Goal: Check status: Check status

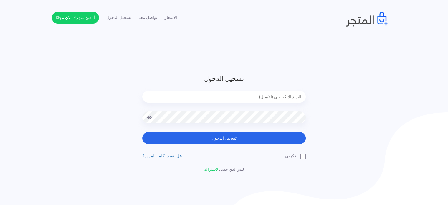
click at [261, 99] on input "email" at bounding box center [224, 97] width 164 height 12
type input "[EMAIL_ADDRESS][DOMAIN_NAME]"
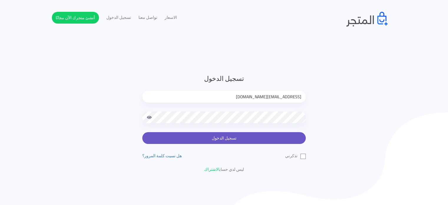
click at [261, 136] on button "تسجيل الدخول" at bounding box center [224, 138] width 164 height 12
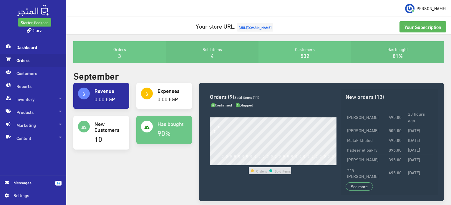
click at [26, 65] on span "Orders" at bounding box center [33, 60] width 57 height 13
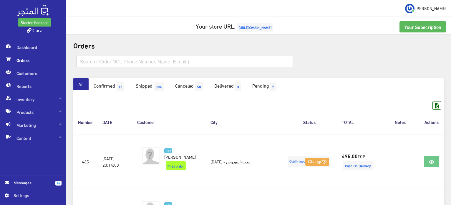
click at [132, 64] on input "text" at bounding box center [184, 61] width 217 height 11
paste input "شريف محمد كامل محمد عبد السلام"
type input "شريف محمد كامل محمد عبد السلام"
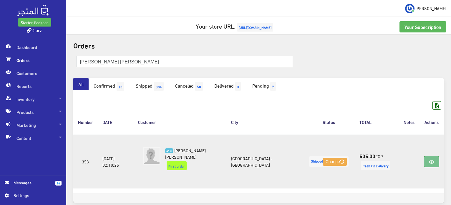
click at [436, 163] on link at bounding box center [431, 161] width 15 height 11
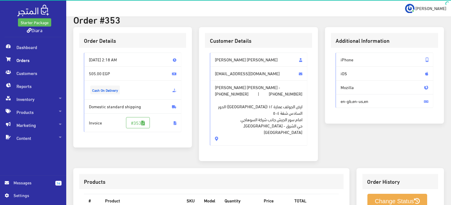
scroll to position [174, 0]
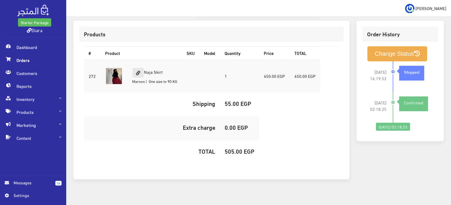
drag, startPoint x: 168, startPoint y: 66, endPoint x: 144, endPoint y: 69, distance: 24.3
click at [144, 69] on td "Naja Skirt Maroon | One size to 90 KG" at bounding box center [155, 76] width 55 height 33
copy td "Naja Skirt"
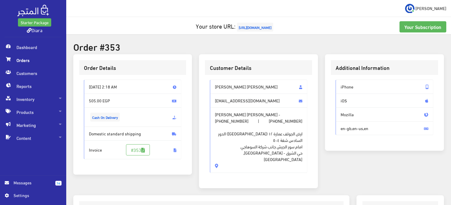
click at [34, 60] on span "Orders" at bounding box center [33, 60] width 57 height 13
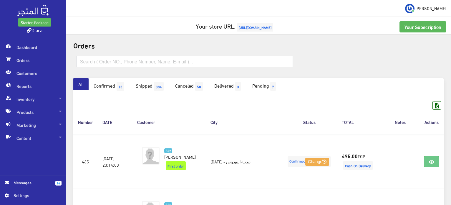
click at [124, 54] on div at bounding box center [259, 65] width 378 height 26
click at [124, 62] on input "text" at bounding box center [184, 61] width 217 height 11
paste input "Runa Elsayed"
type input "Runa Elsayed"
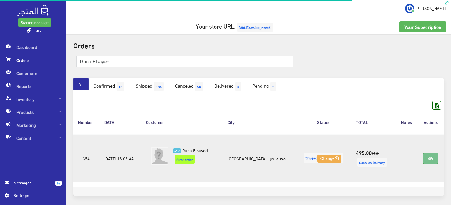
click at [435, 153] on link at bounding box center [430, 158] width 15 height 11
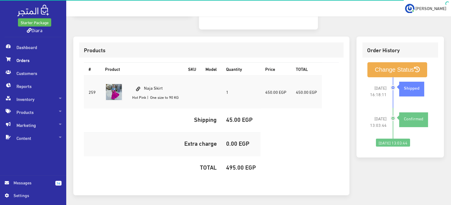
scroll to position [167, 0]
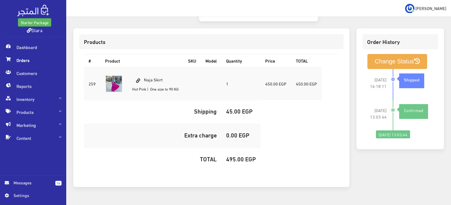
click at [164, 67] on td "Naja Skirt Hot Pink | One size to 90 KG" at bounding box center [156, 83] width 56 height 33
copy td "Naja Skirt"
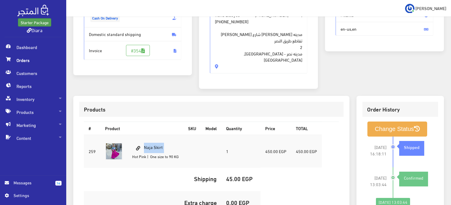
scroll to position [0, 0]
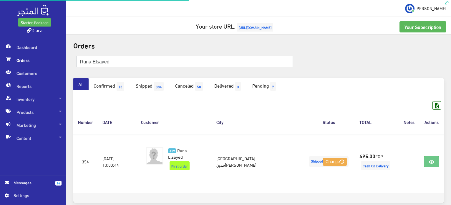
click at [117, 57] on input "Runa Elsayed" at bounding box center [184, 61] width 217 height 11
paste input "jana moham"
click at [127, 61] on input "[PERSON_NAME]" at bounding box center [184, 61] width 217 height 11
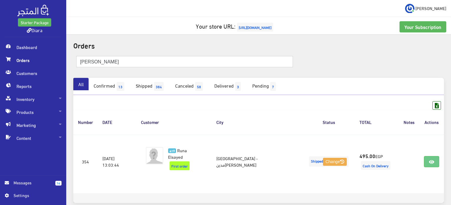
click at [127, 61] on input "jana mohamed" at bounding box center [184, 61] width 217 height 11
paste input "سلمي سامي"
click at [127, 61] on input "jana سلمي سامي" at bounding box center [184, 61] width 217 height 11
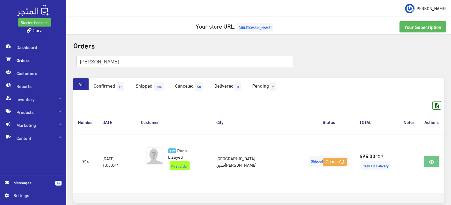
click at [127, 61] on input "jana سلمي سامي" at bounding box center [184, 61] width 217 height 11
paste input "text"
type input "سلمي سامي"
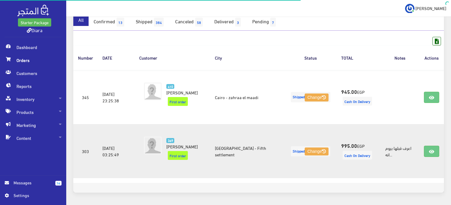
scroll to position [71, 0]
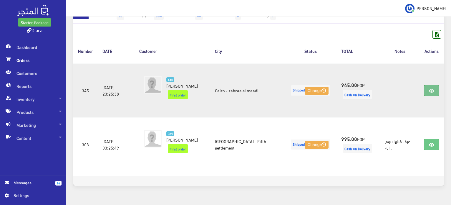
click at [435, 86] on link at bounding box center [431, 90] width 15 height 11
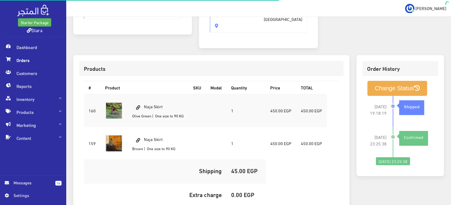
scroll to position [147, 0]
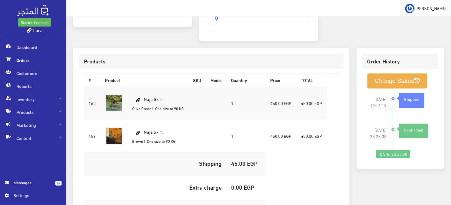
click at [161, 89] on td "Naja Skirt Olive Green | One size to 90 KG" at bounding box center [158, 103] width 61 height 33
copy td "Naja Skirt"
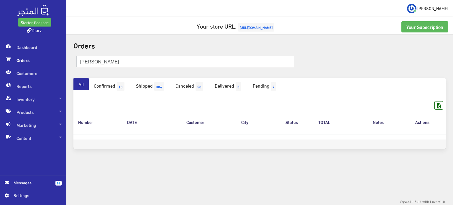
click at [101, 66] on input "سلمي سامي" at bounding box center [185, 61] width 218 height 11
paste input "1557474437"
click at [81, 59] on input "1557474437" at bounding box center [185, 61] width 218 height 11
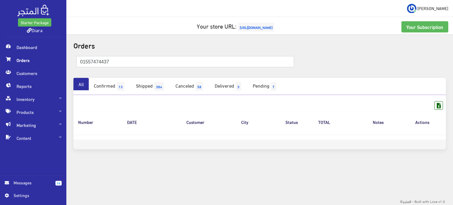
type input "01557474437"
click at [93, 57] on input "01557474437" at bounding box center [185, 61] width 218 height 11
click at [92, 57] on input "01557474437" at bounding box center [185, 61] width 218 height 11
paste input "[PERSON_NAME]"
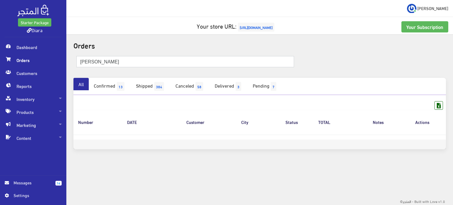
type input "[PERSON_NAME]"
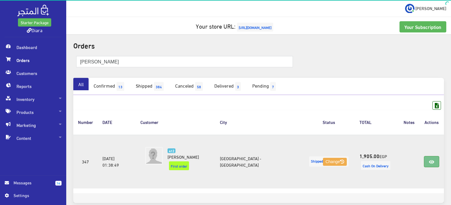
click at [428, 157] on link at bounding box center [431, 161] width 15 height 11
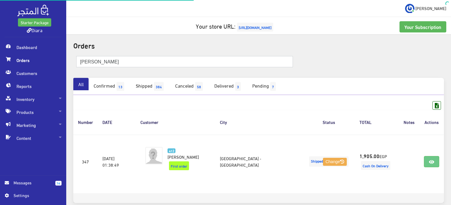
click at [105, 63] on input "Amira Mostafa" at bounding box center [184, 61] width 217 height 11
paste input "faf adnan"
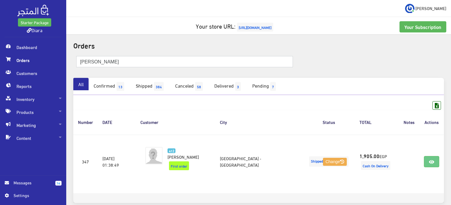
type input "[PERSON_NAME]"
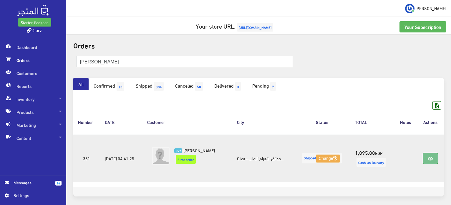
click at [431, 158] on icon at bounding box center [430, 158] width 5 height 5
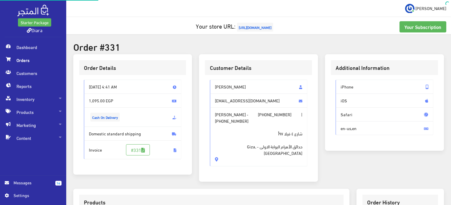
scroll to position [199, 0]
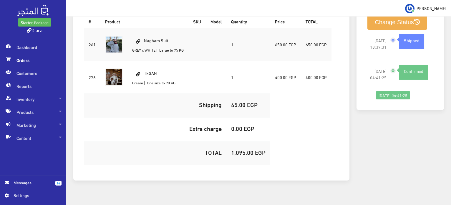
click at [159, 29] on td "Nagham Suit GREY x WHITE | Large to 75 KG" at bounding box center [158, 44] width 61 height 33
copy td "Nagham Suit"
